Goal: Task Accomplishment & Management: Complete application form

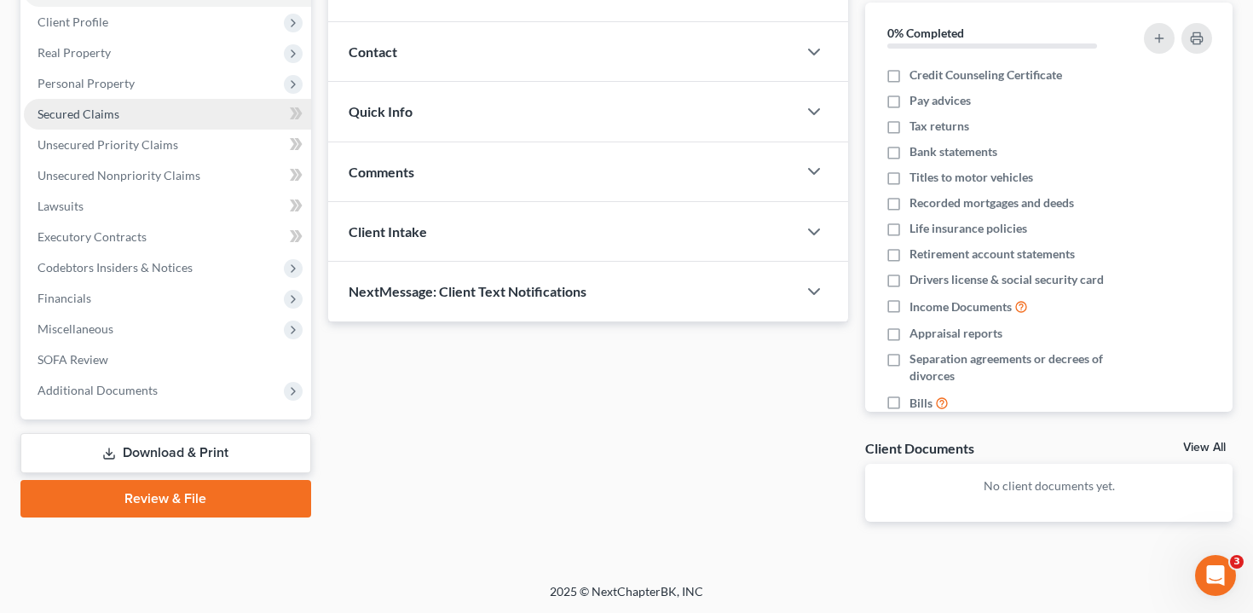
click at [140, 118] on link "Secured Claims" at bounding box center [167, 114] width 287 height 31
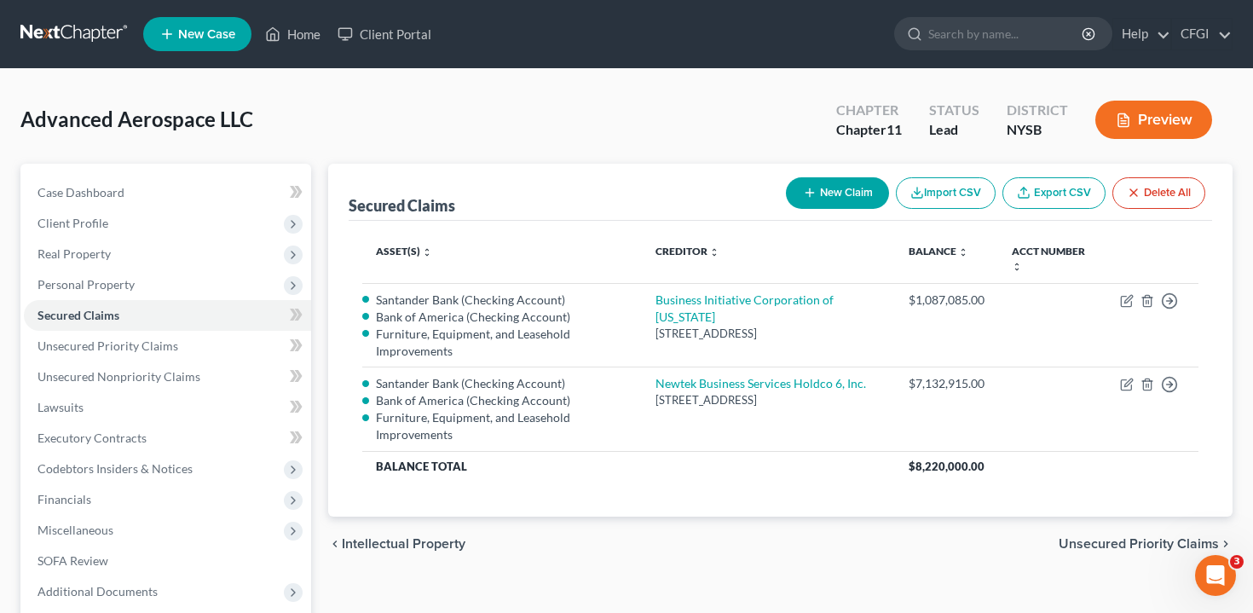
click at [1146, 125] on button "Preview" at bounding box center [1153, 120] width 117 height 38
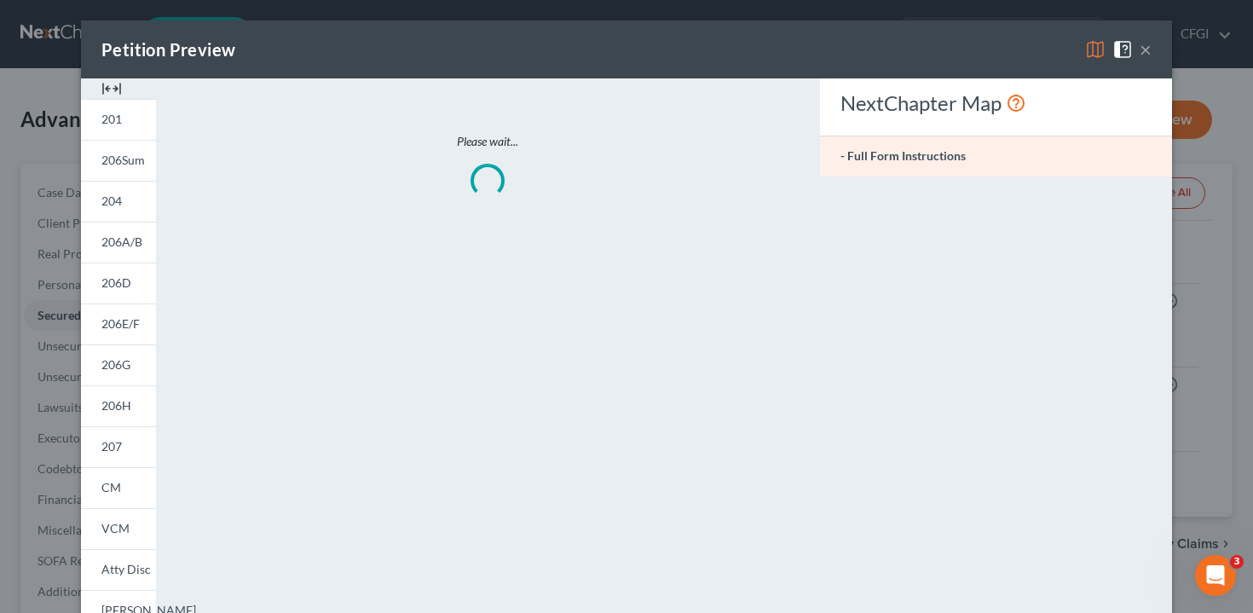
click at [1146, 125] on div "Petition Preview × 201 206Sum 204 206A/B 206D 206E/F 206G 206H 207 202 CM VCM A…" at bounding box center [626, 306] width 1253 height 613
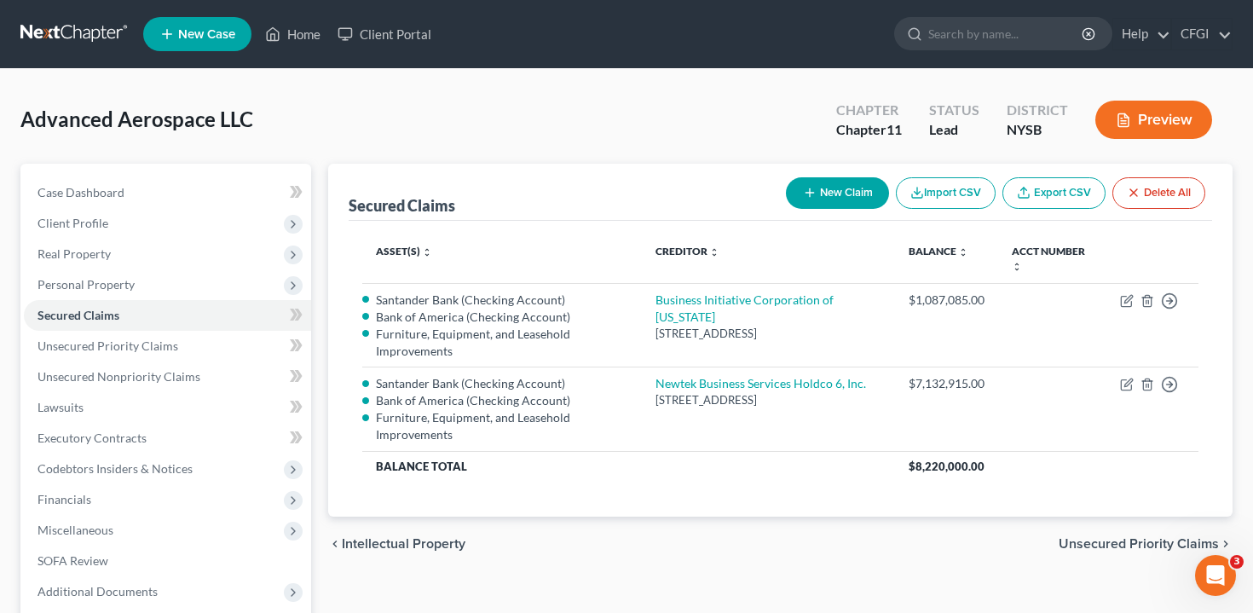
click at [1100, 116] on button "Preview" at bounding box center [1153, 120] width 117 height 38
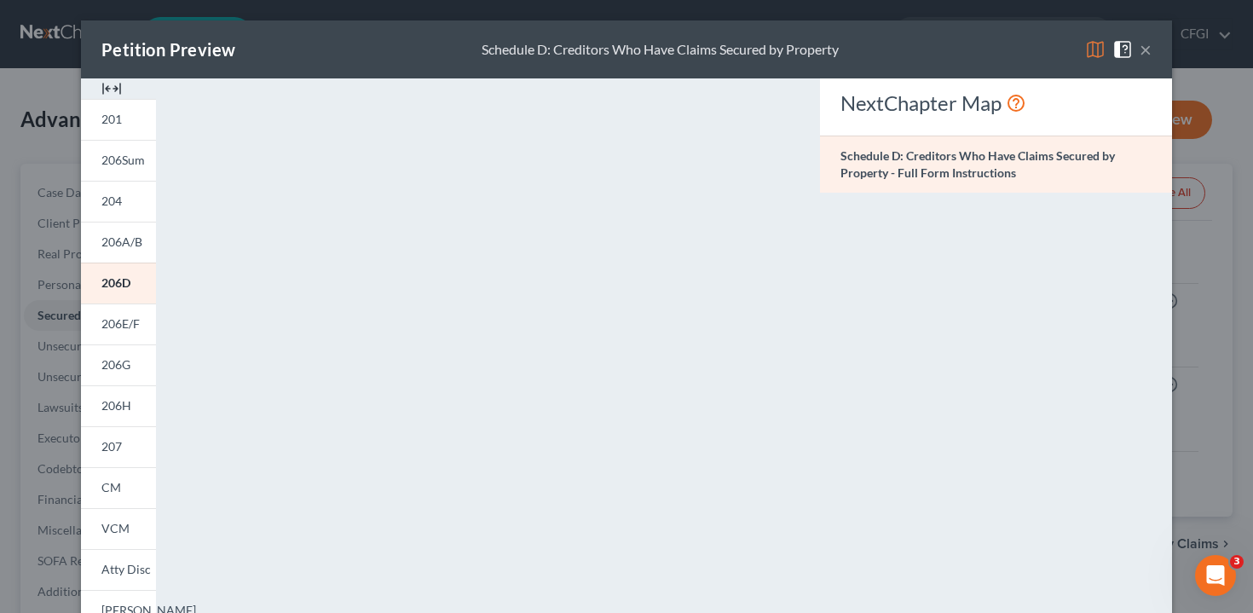
click at [1221, 172] on div "Petition Preview Schedule D: Creditors Who Have Claims Secured by Property × 20…" at bounding box center [626, 306] width 1253 height 613
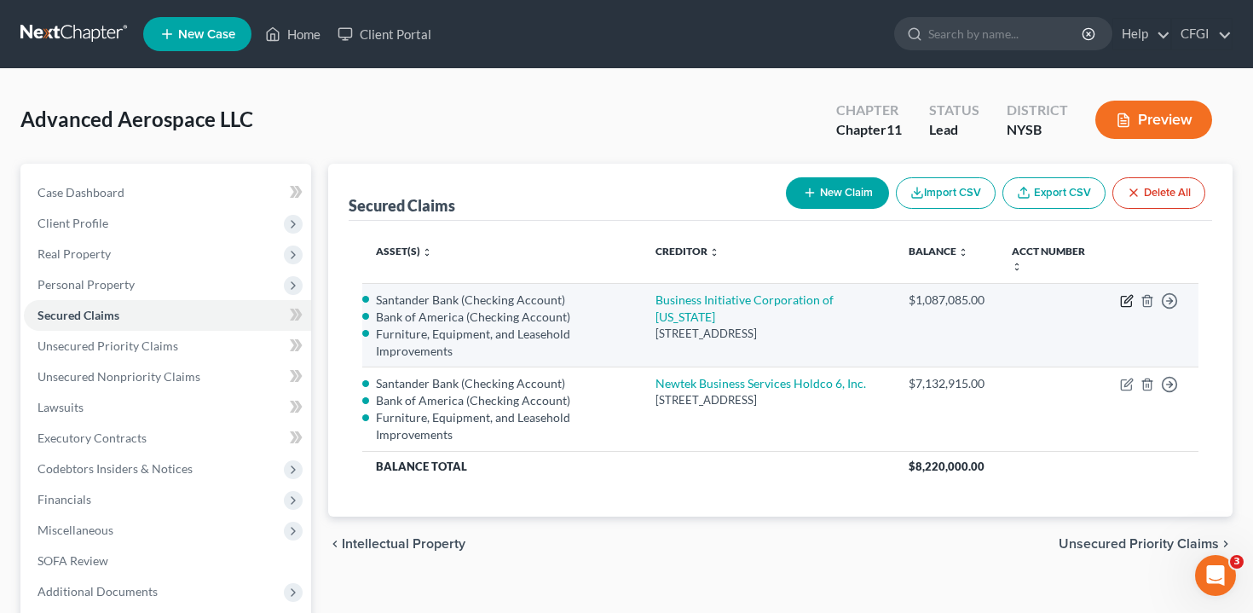
click at [1126, 295] on icon "button" at bounding box center [1127, 301] width 14 height 14
select select "35"
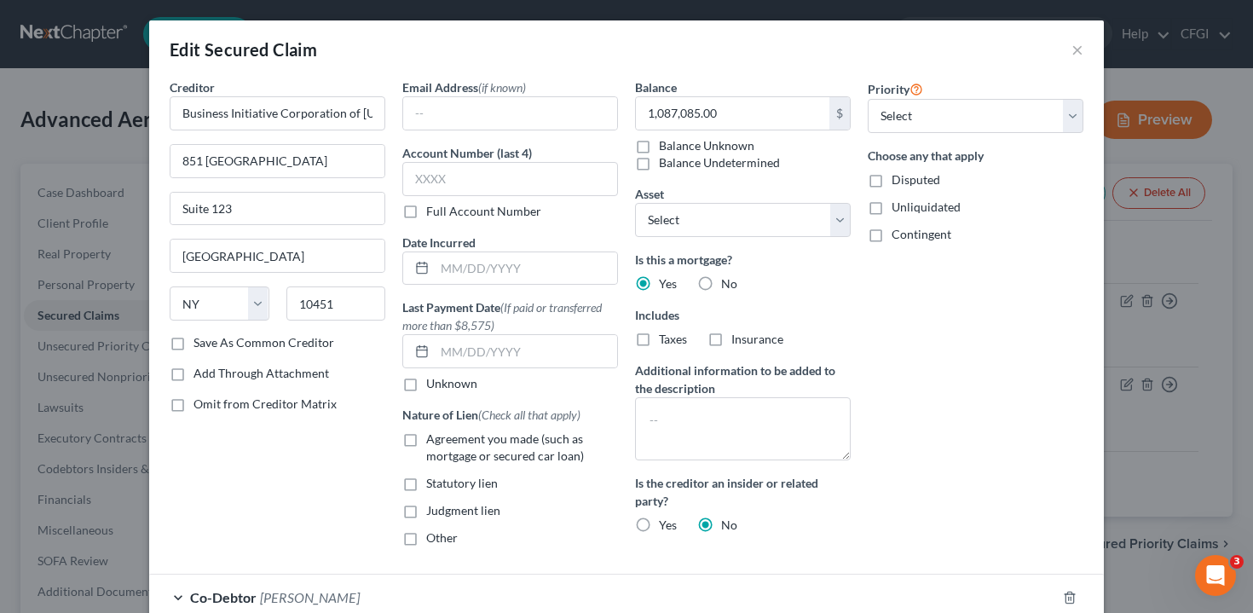
select select "2771265"
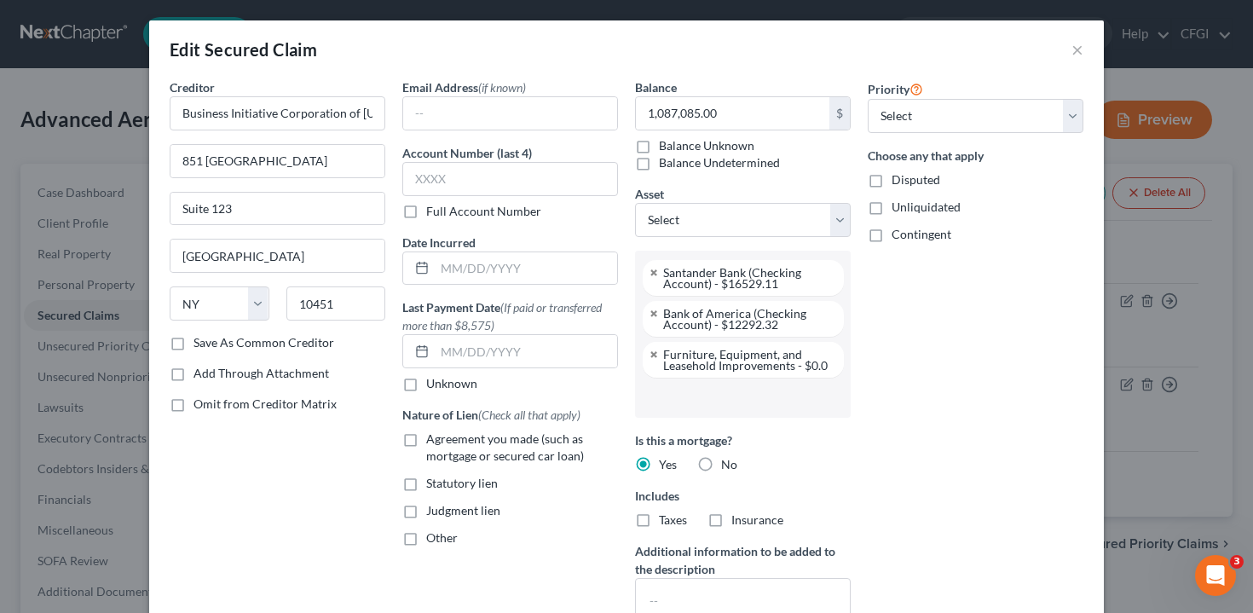
scroll to position [77, 0]
click at [1075, 47] on button "×" at bounding box center [1077, 49] width 12 height 20
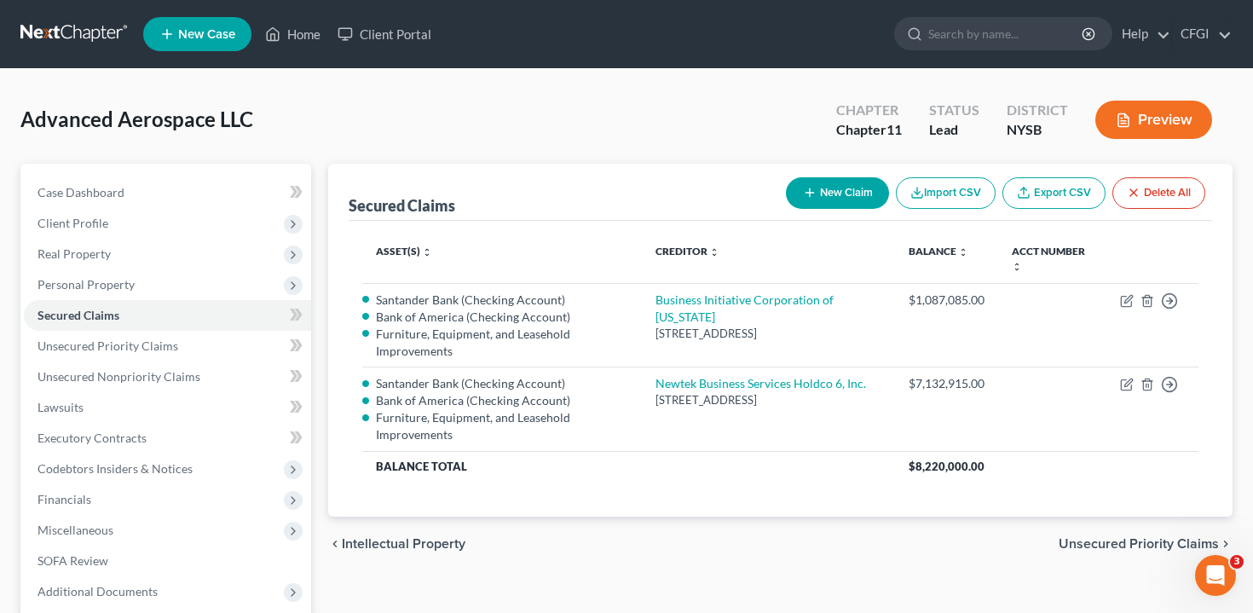
click at [1150, 130] on button "Preview" at bounding box center [1153, 120] width 117 height 38
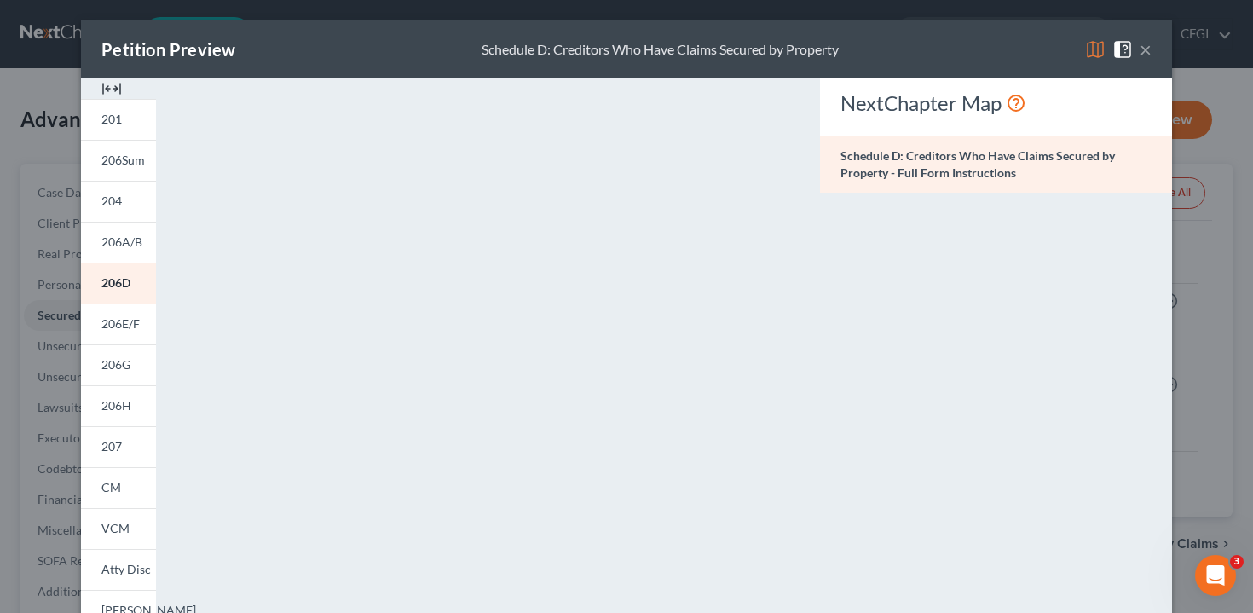
click at [1202, 80] on div "Petition Preview Schedule D: Creditors Who Have Claims Secured by Property × 20…" at bounding box center [626, 306] width 1253 height 613
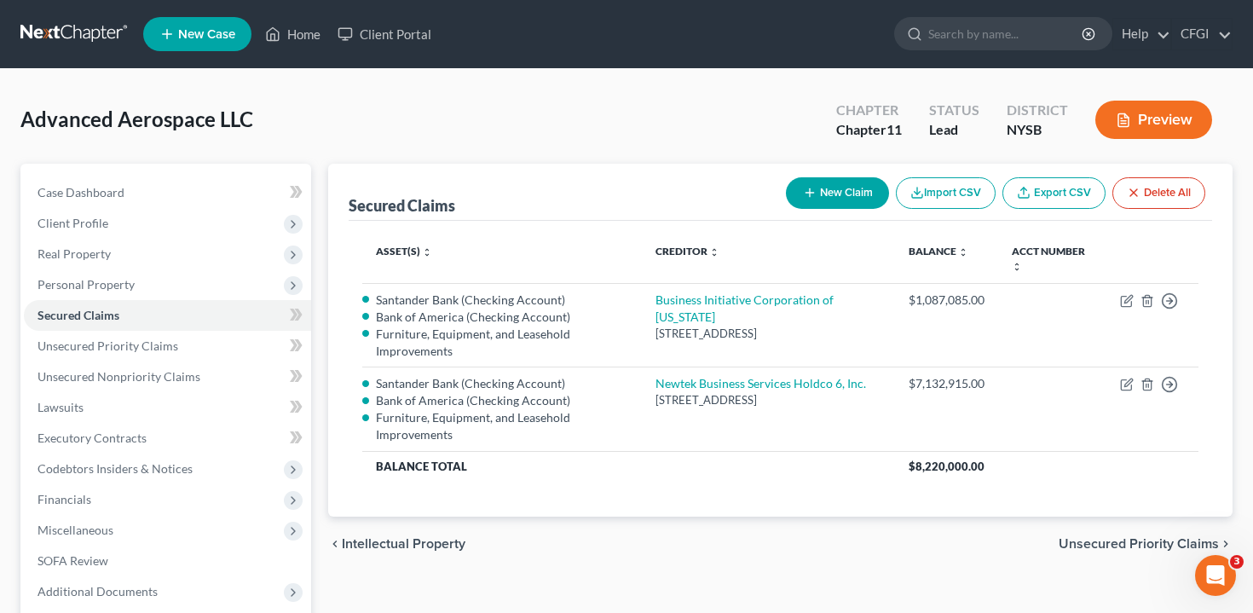
click at [1122, 129] on button "Preview" at bounding box center [1153, 120] width 117 height 38
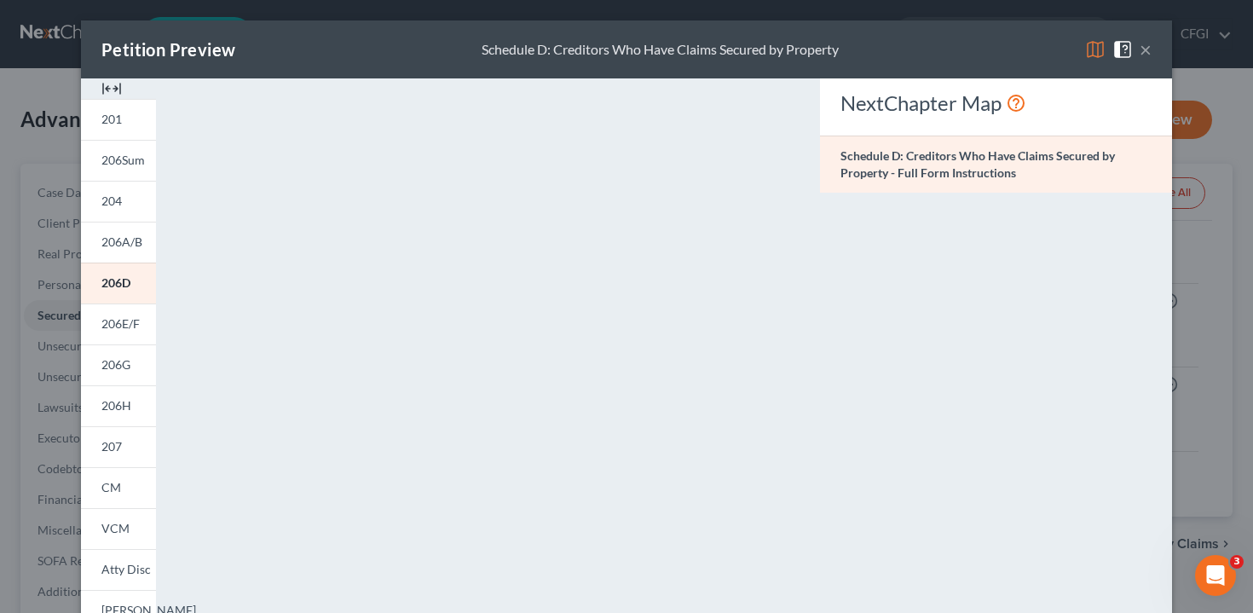
click at [1196, 217] on div "Petition Preview Schedule D: Creditors Who Have Claims Secured by Property × 20…" at bounding box center [626, 306] width 1253 height 613
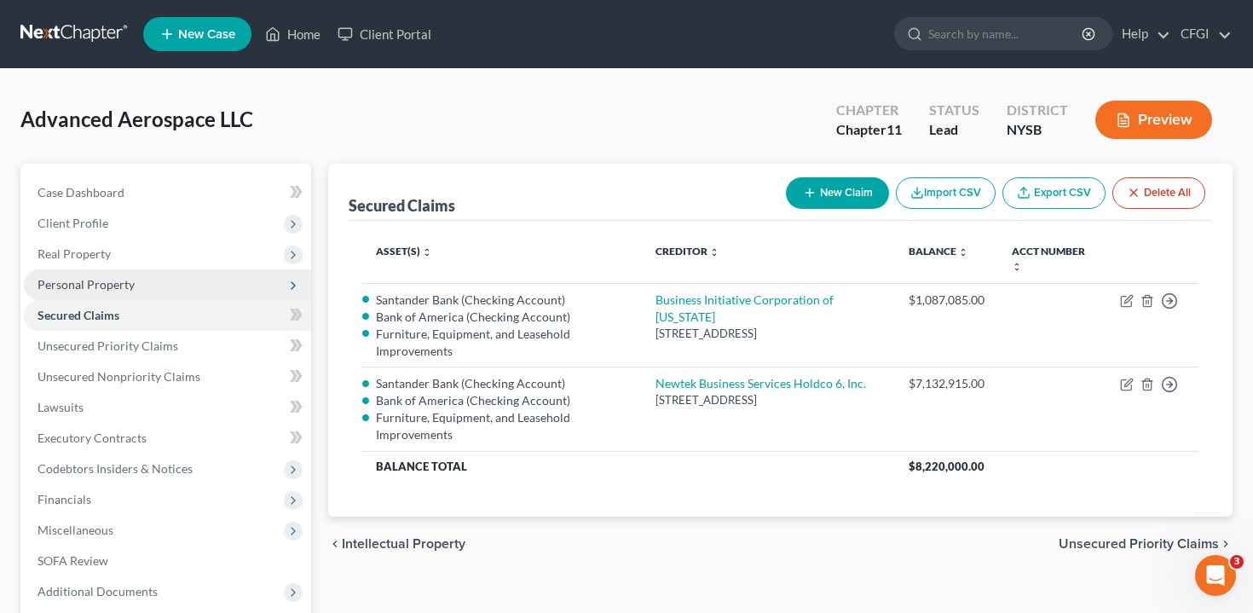
click at [103, 287] on span "Personal Property" at bounding box center [85, 284] width 97 height 14
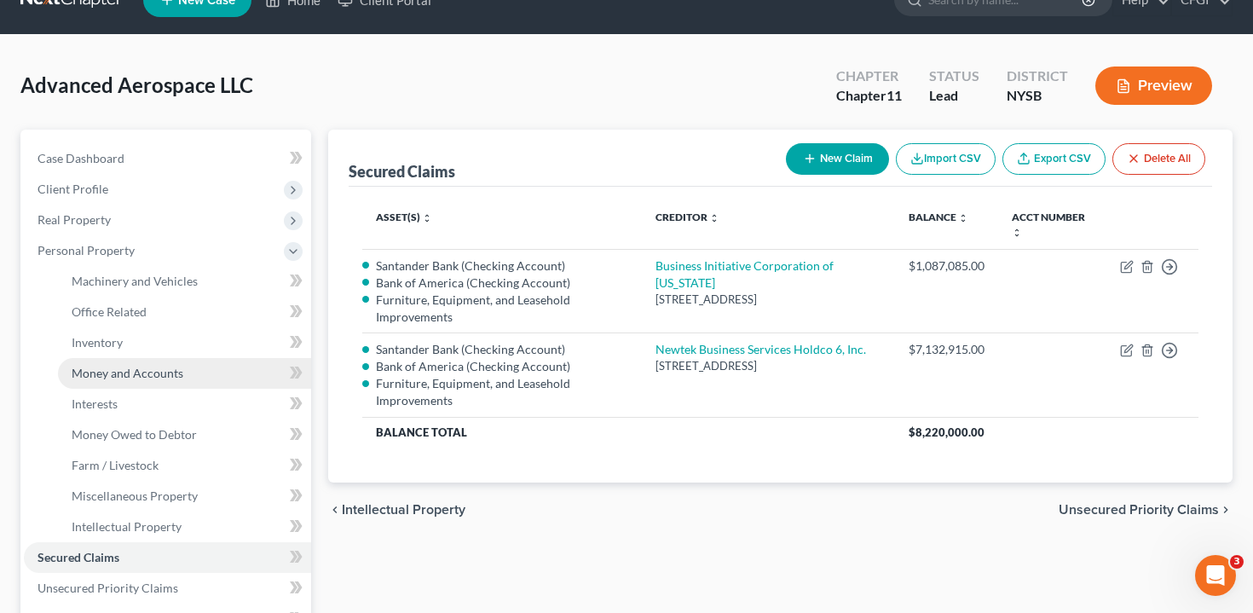
scroll to position [41, 0]
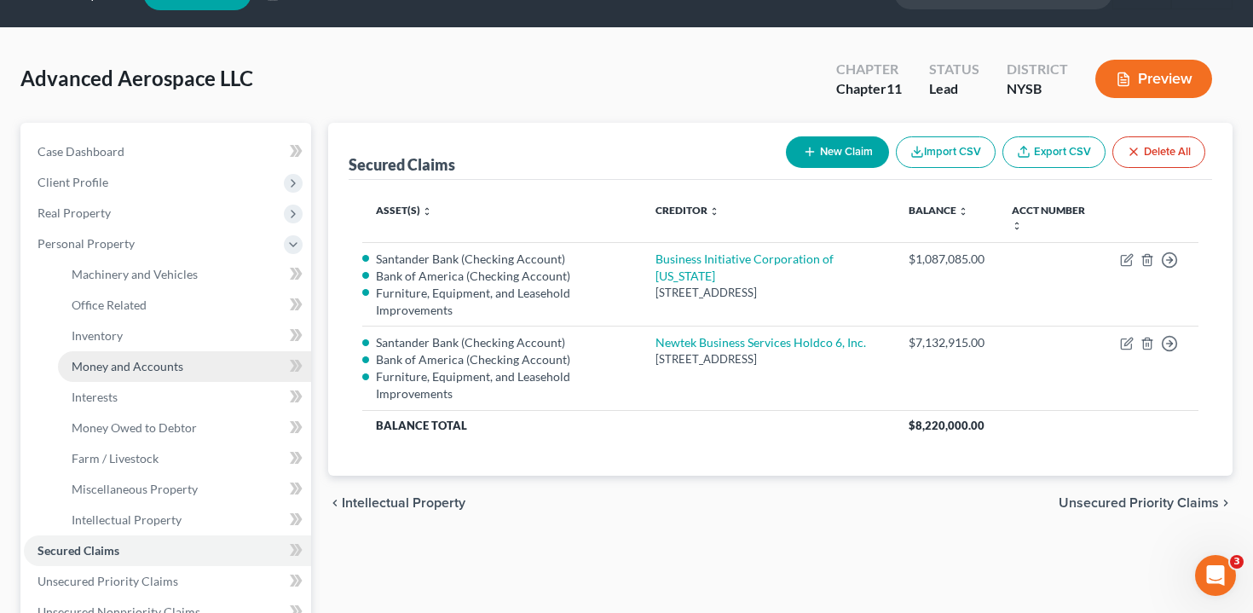
click at [163, 353] on link "Money and Accounts" at bounding box center [184, 366] width 253 height 31
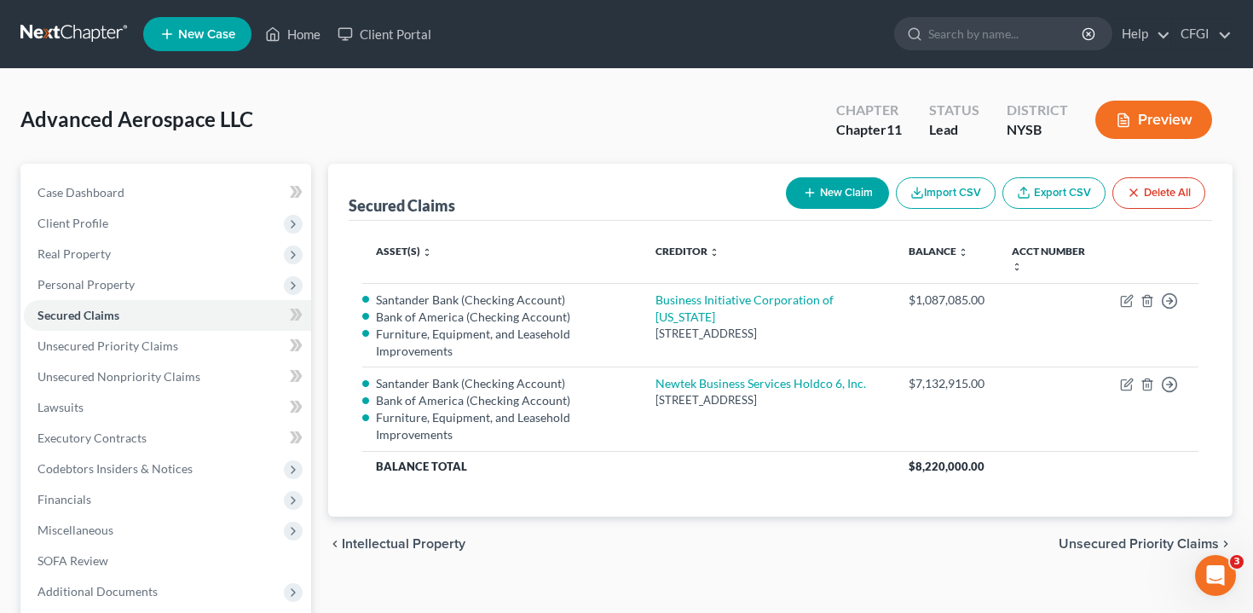
scroll to position [41, 0]
